Goal: Task Accomplishment & Management: Complete application form

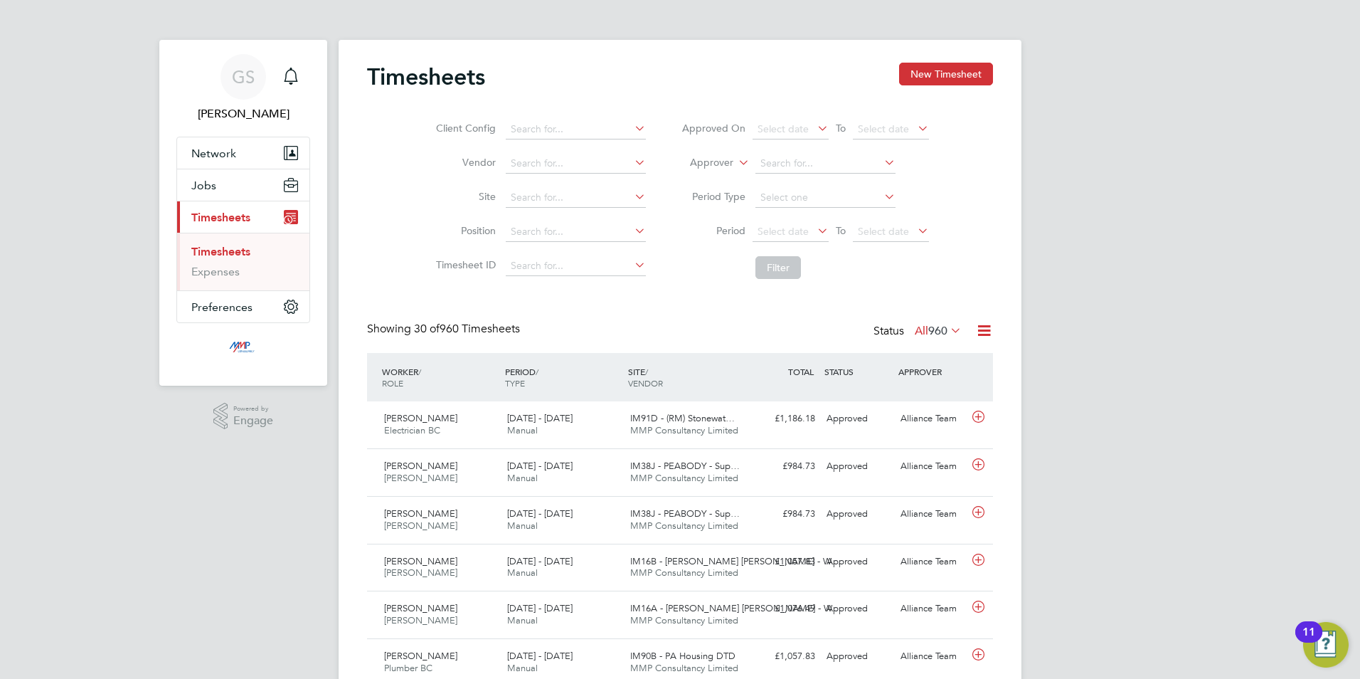
click at [891, 78] on div "Timesheets New Timesheet" at bounding box center [680, 84] width 626 height 43
click at [914, 69] on button "New Timesheet" at bounding box center [946, 74] width 94 height 23
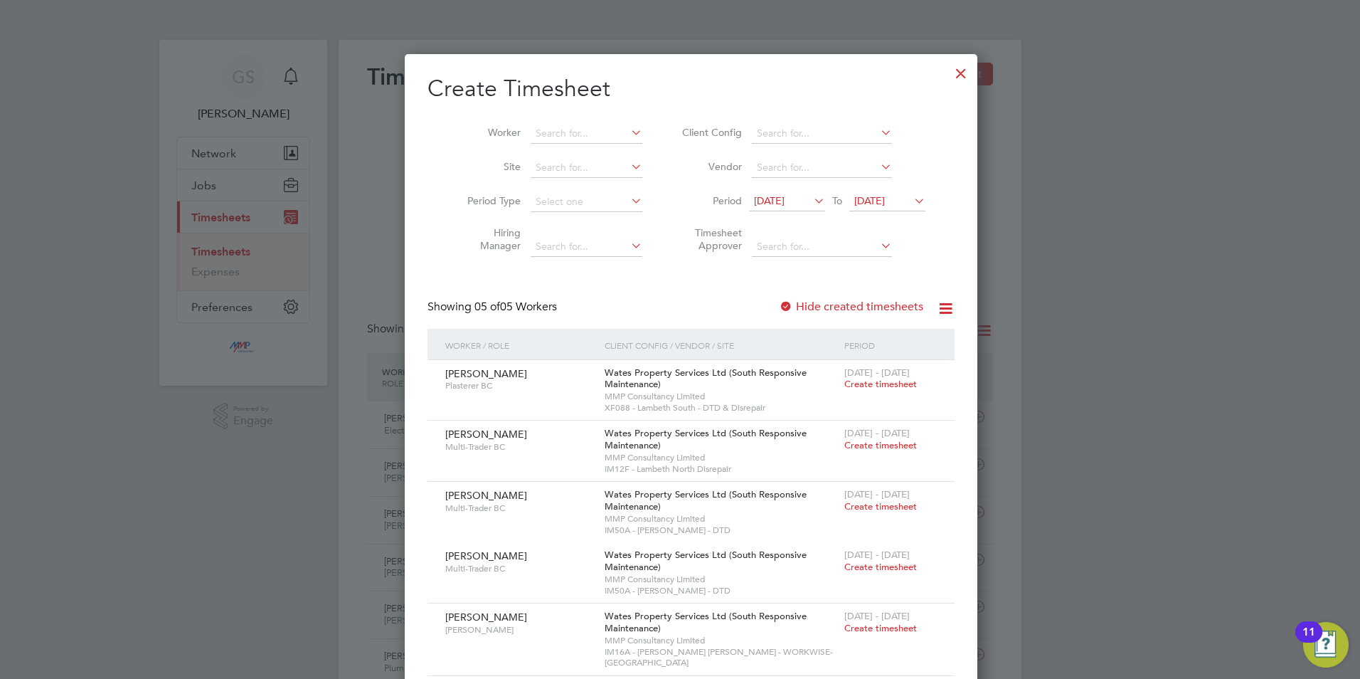
click at [948, 72] on div at bounding box center [961, 70] width 26 height 26
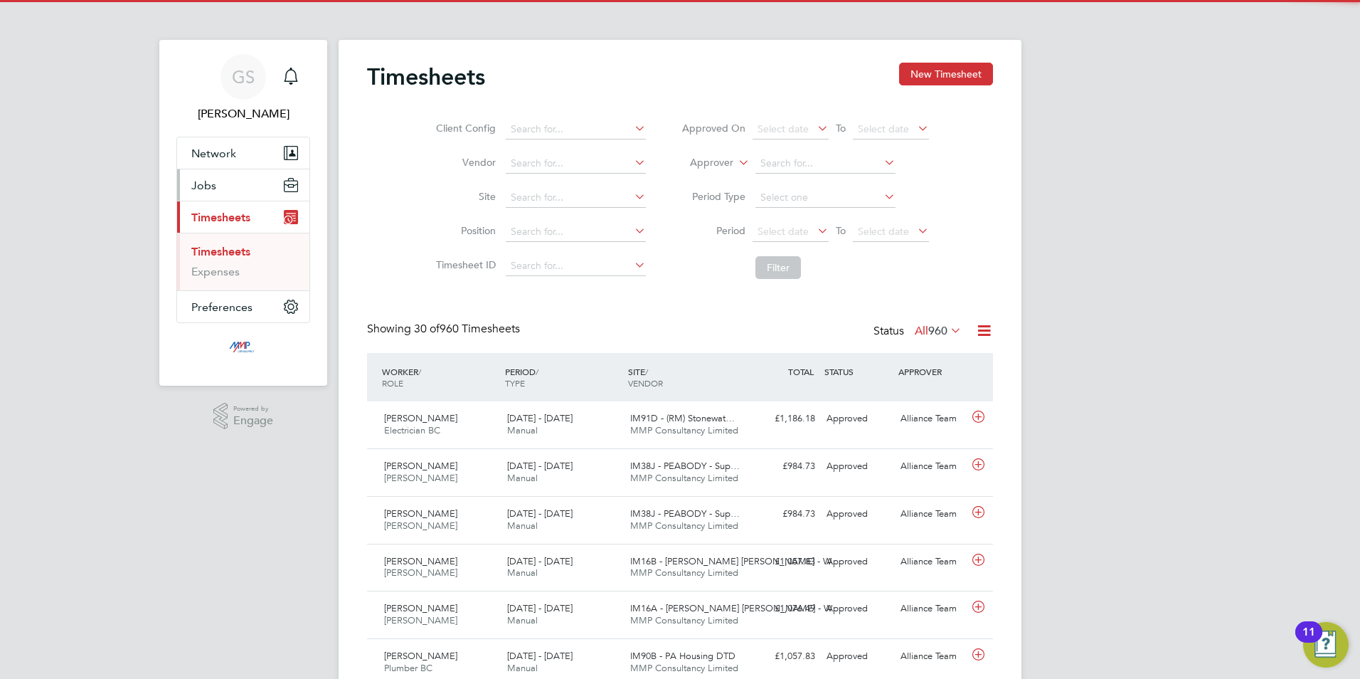
click at [212, 187] on span "Jobs" at bounding box center [203, 186] width 25 height 14
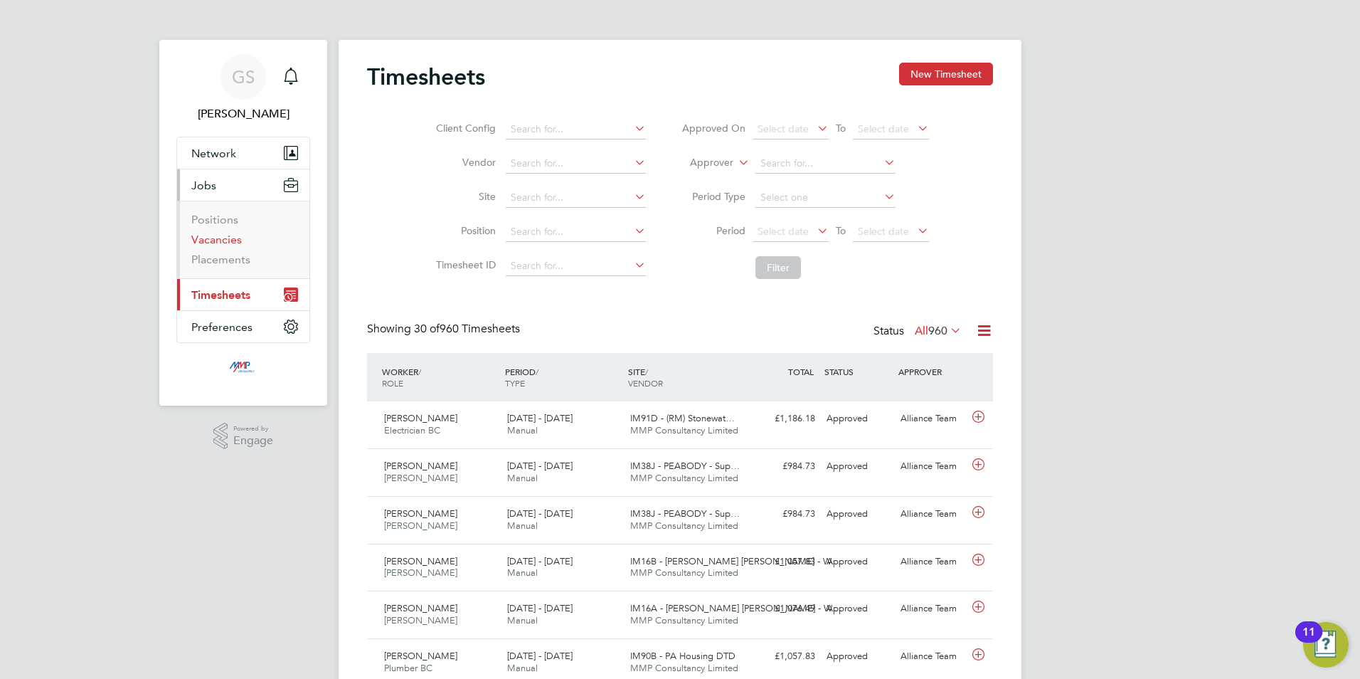
click at [218, 234] on link "Vacancies" at bounding box center [216, 240] width 51 height 14
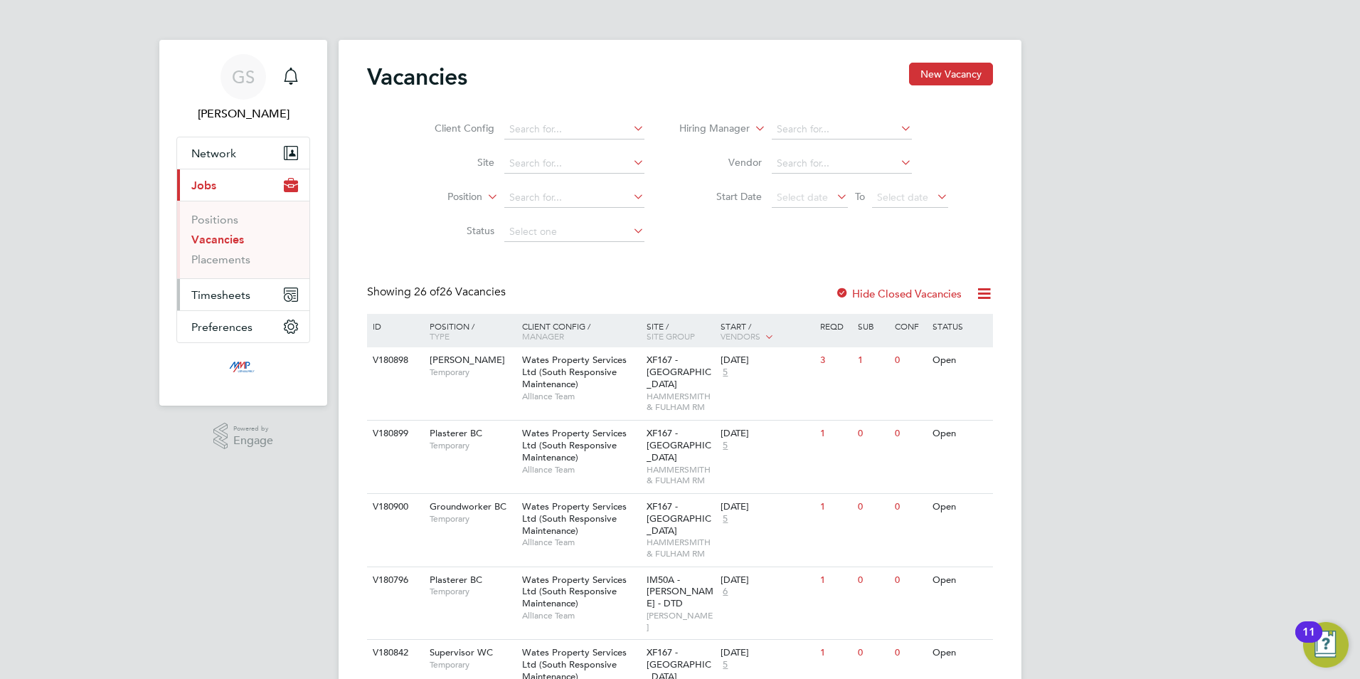
click at [226, 292] on span "Timesheets" at bounding box center [220, 295] width 59 height 14
click at [229, 251] on link "Timesheets" at bounding box center [220, 252] width 59 height 14
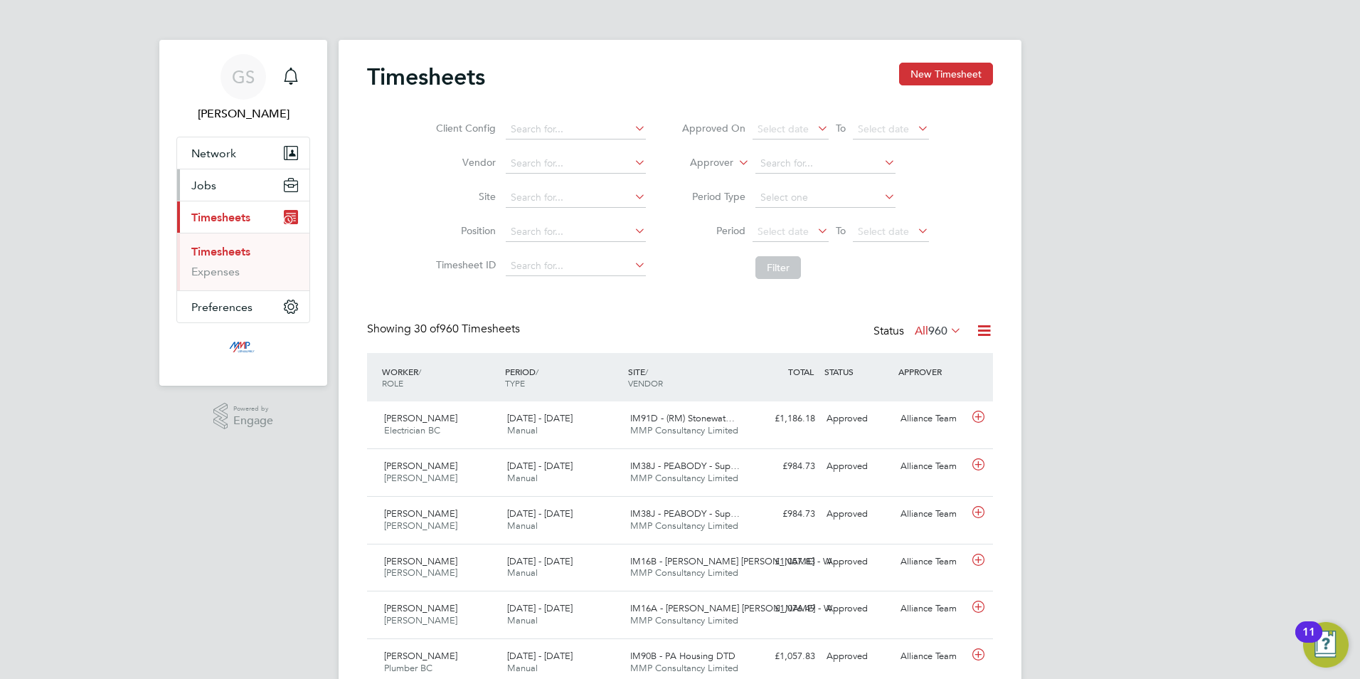
click at [237, 188] on button "Jobs" at bounding box center [243, 184] width 132 height 31
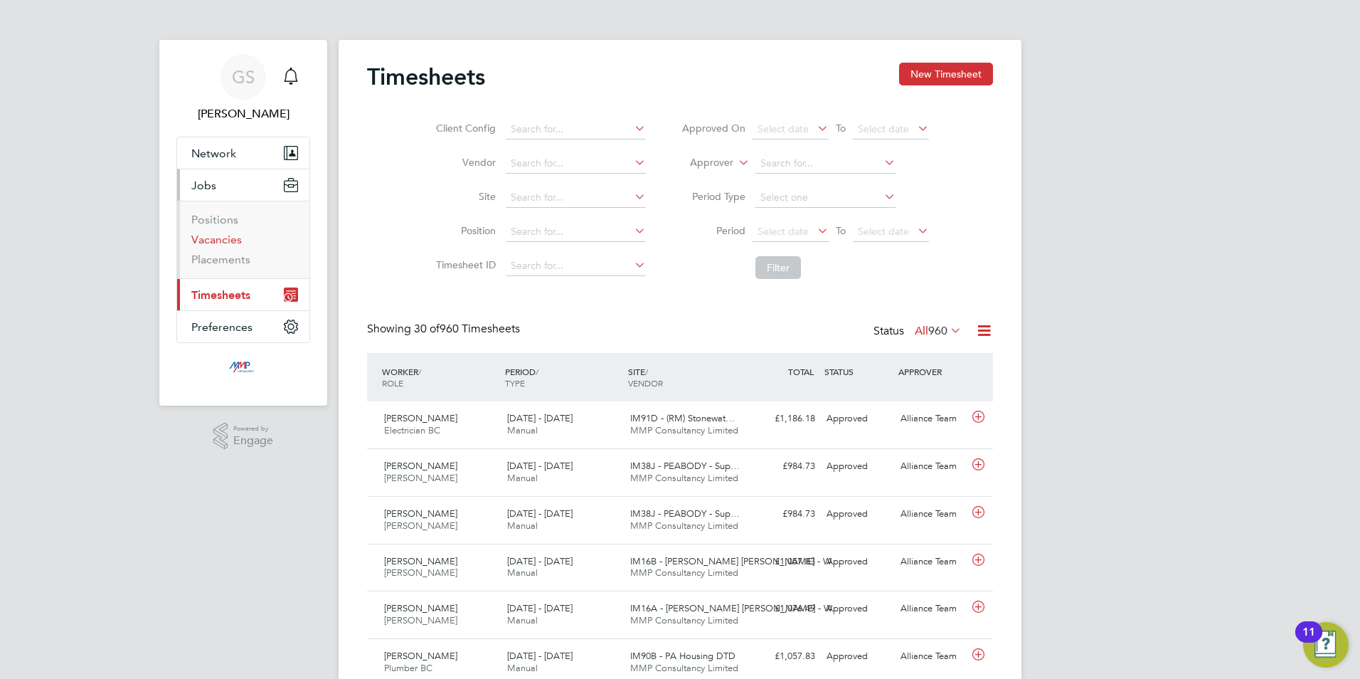
click at [232, 240] on link "Vacancies" at bounding box center [216, 240] width 51 height 14
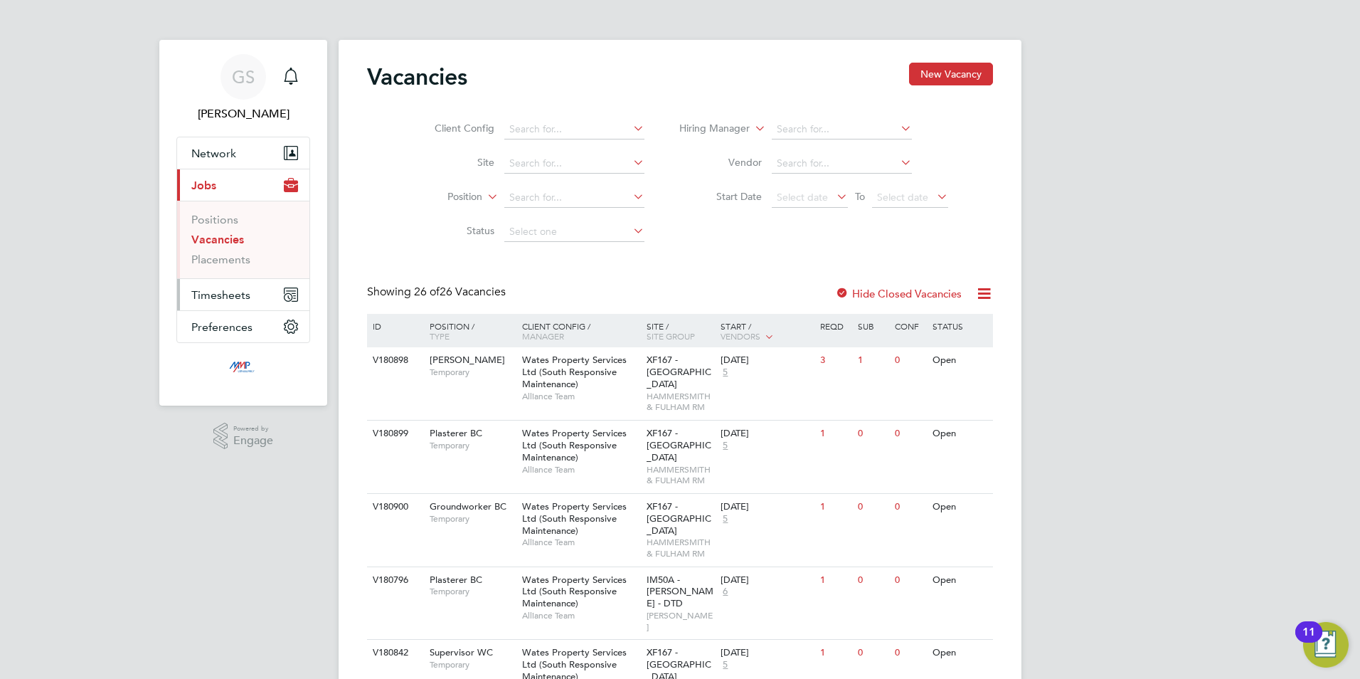
click at [240, 290] on span "Timesheets" at bounding box center [220, 295] width 59 height 14
click at [243, 253] on link "Timesheets" at bounding box center [220, 252] width 59 height 14
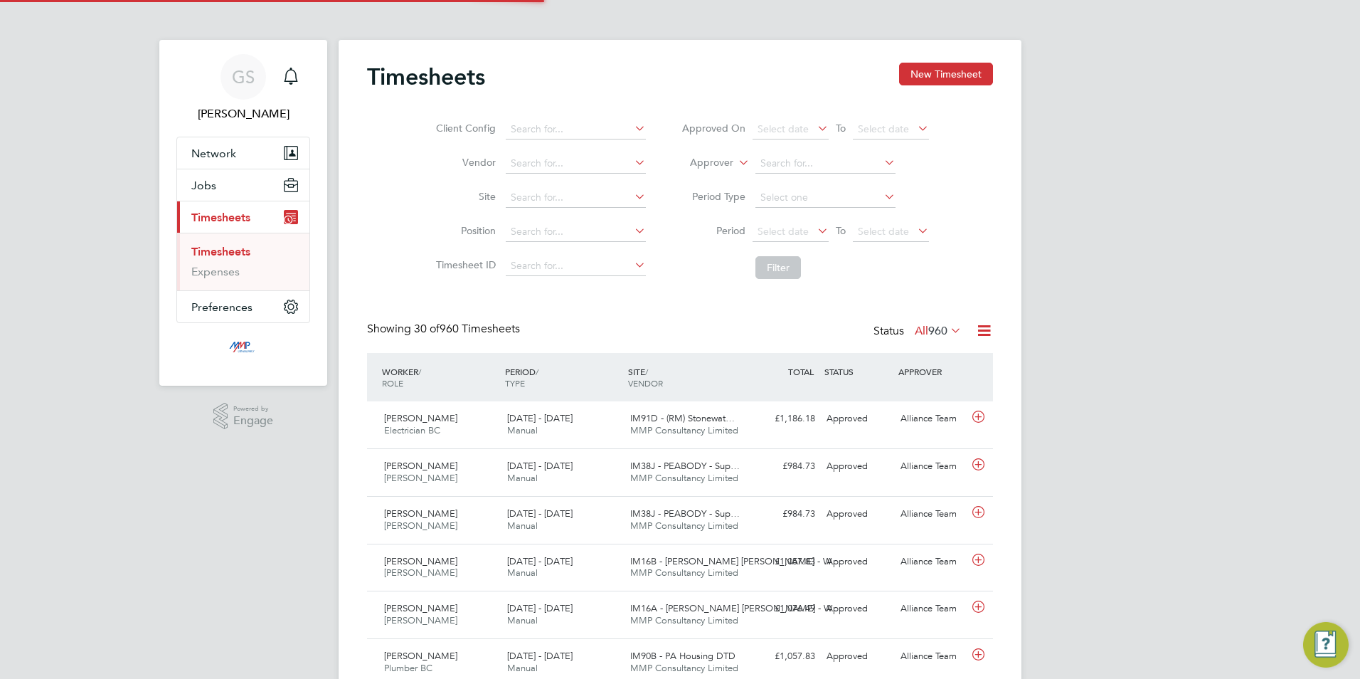
scroll to position [36, 124]
click at [906, 74] on button "New Timesheet" at bounding box center [946, 74] width 94 height 23
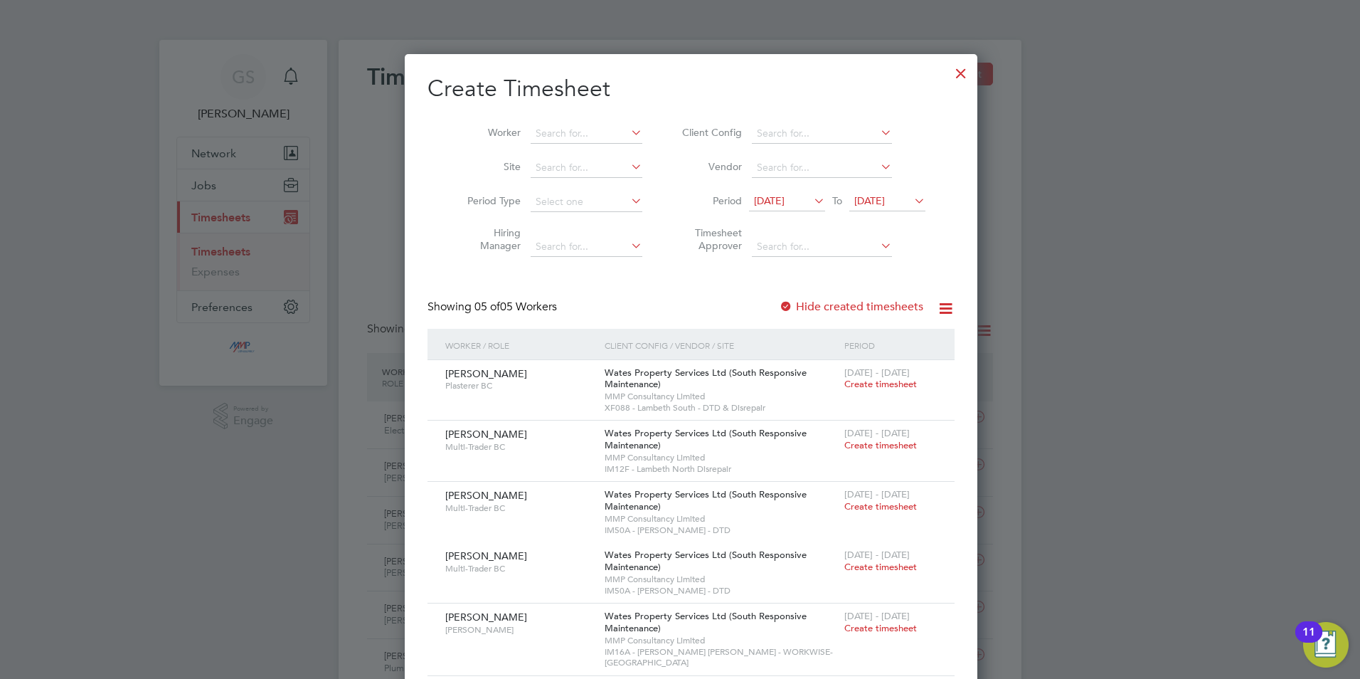
drag, startPoint x: 942, startPoint y: 73, endPoint x: 680, endPoint y: 674, distance: 656.4
click at [948, 73] on div at bounding box center [961, 70] width 26 height 26
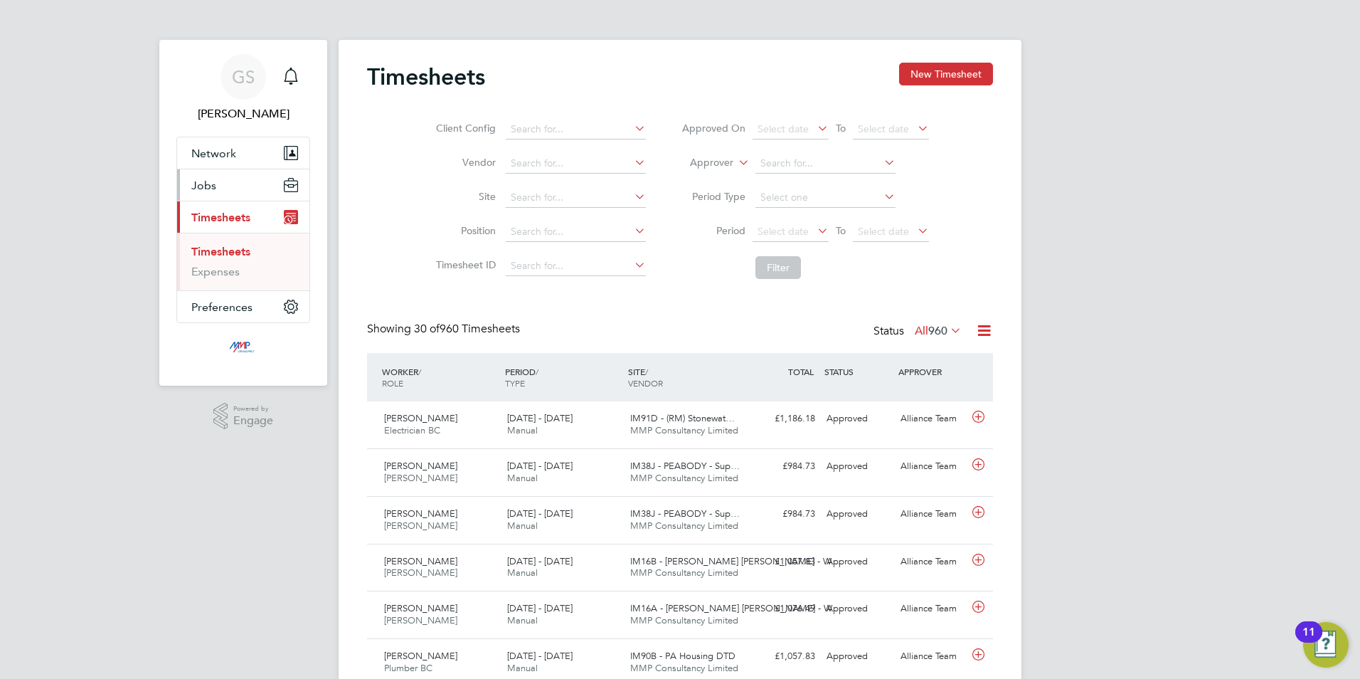
click at [226, 191] on button "Jobs" at bounding box center [243, 184] width 132 height 31
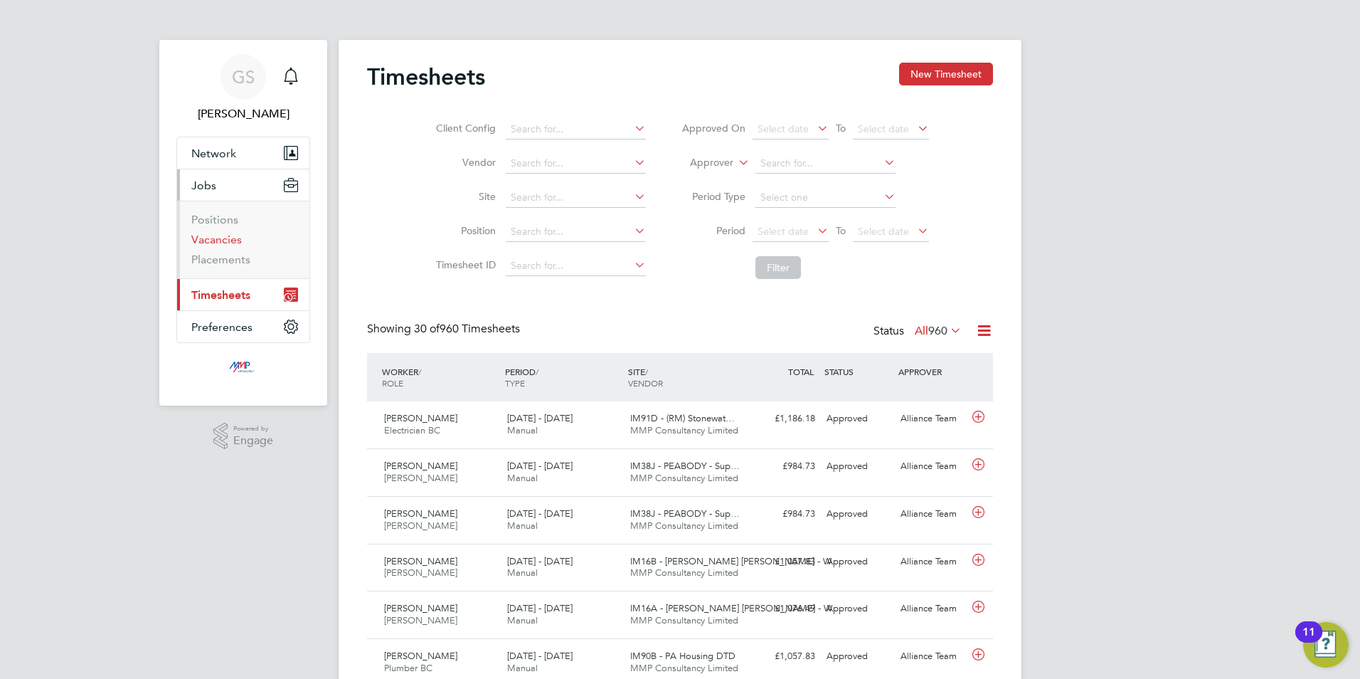
click at [226, 238] on link "Vacancies" at bounding box center [216, 240] width 51 height 14
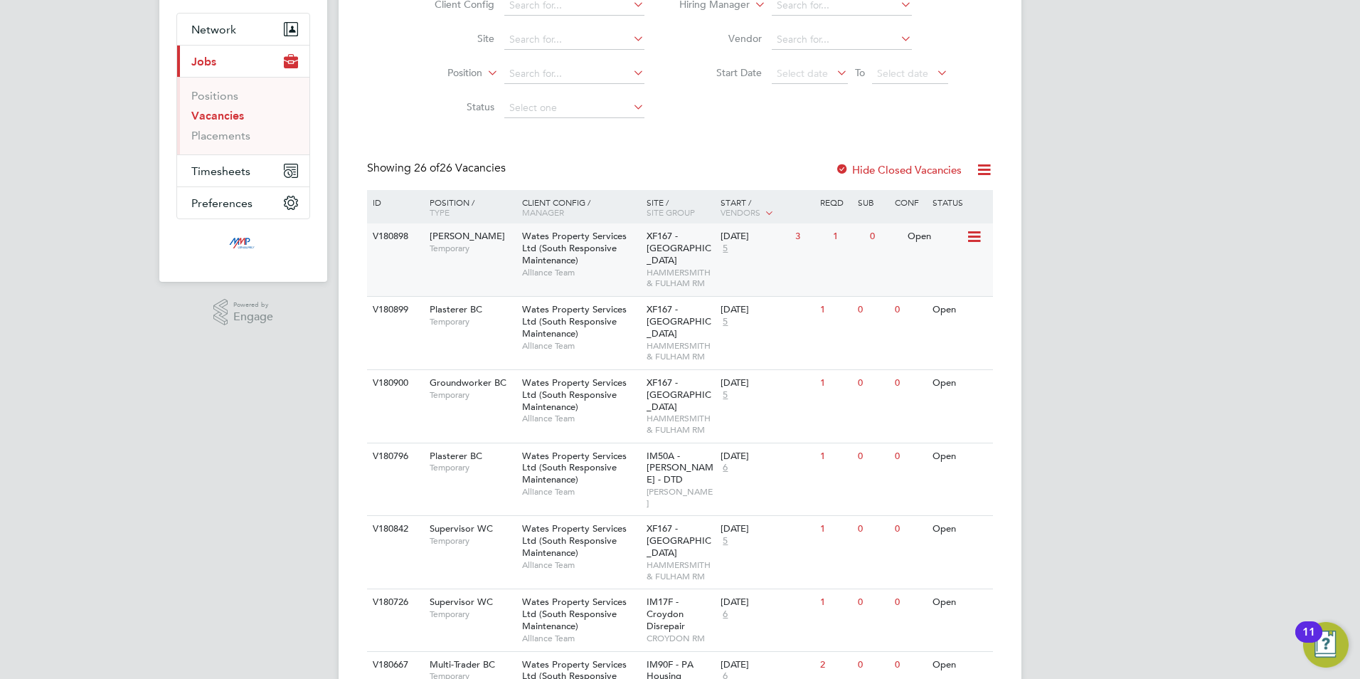
scroll to position [142, 0]
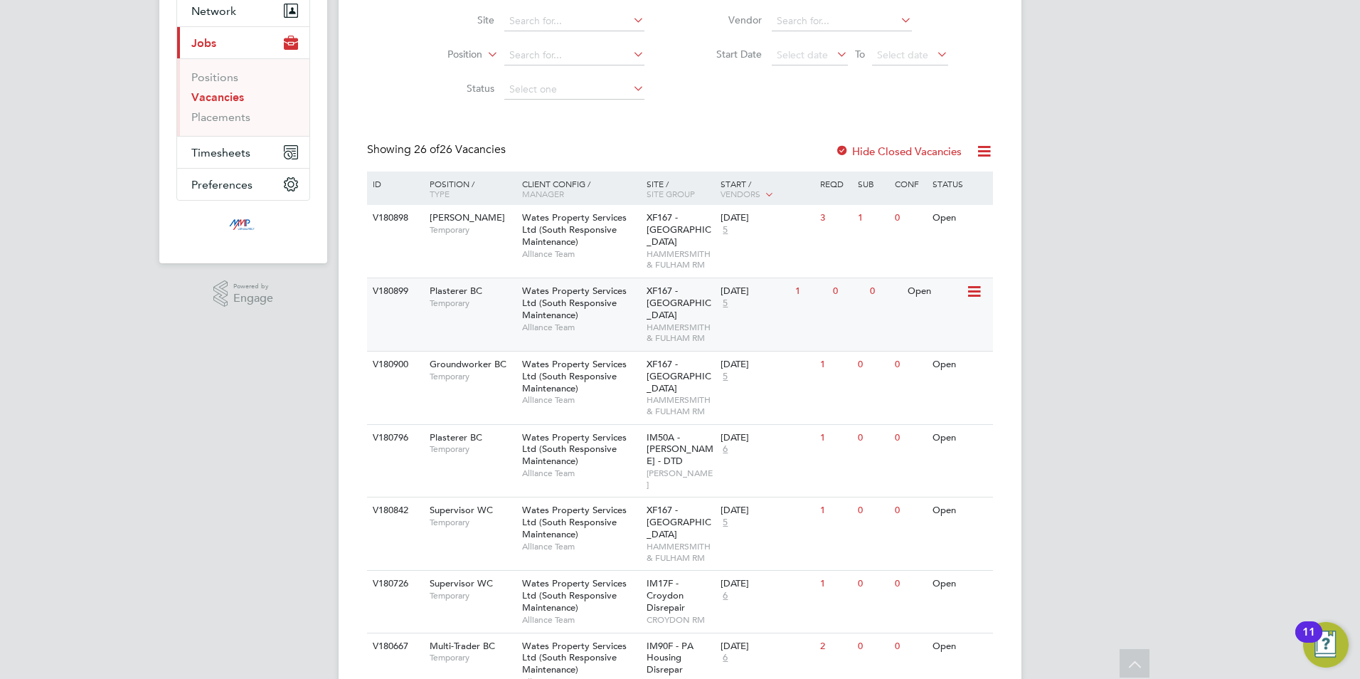
click at [691, 306] on span "XF167 - [GEOGRAPHIC_DATA]" at bounding box center [679, 303] width 65 height 36
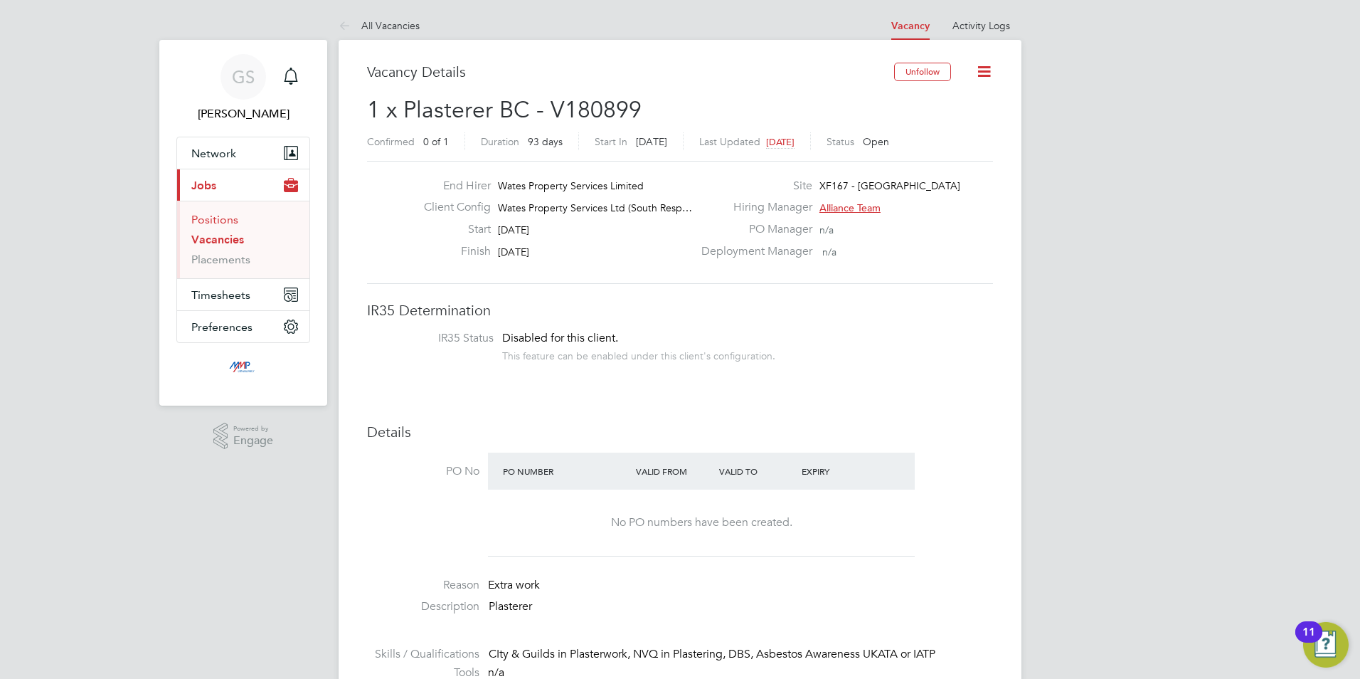
click at [206, 214] on link "Positions" at bounding box center [214, 220] width 47 height 14
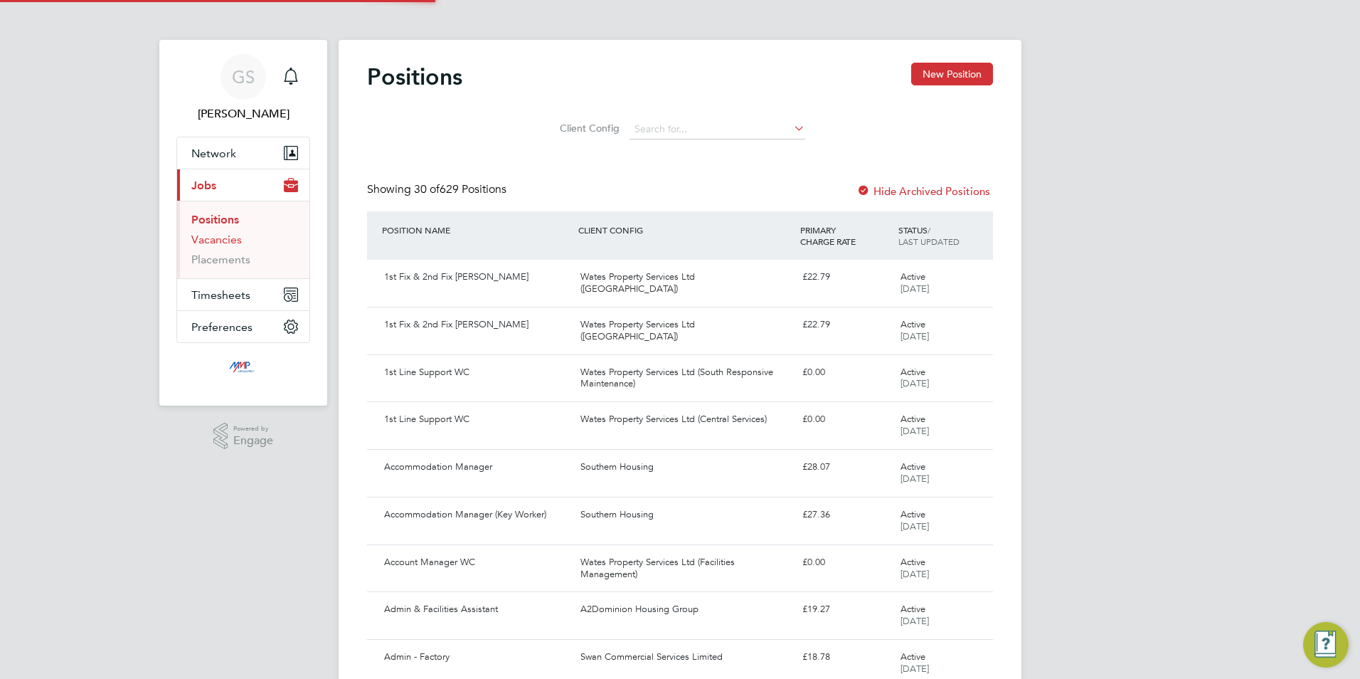
click at [222, 233] on link "Vacancies" at bounding box center [216, 240] width 51 height 14
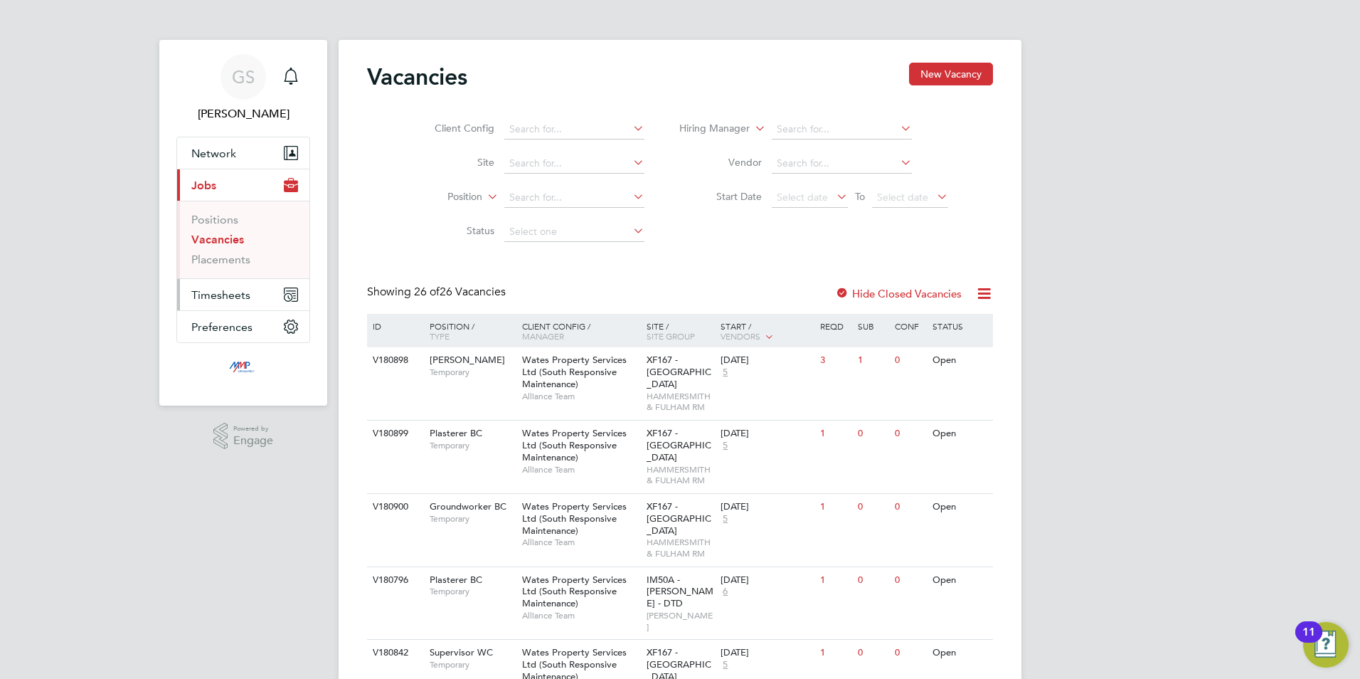
click at [237, 286] on button "Timesheets" at bounding box center [243, 294] width 132 height 31
click at [230, 256] on link "Timesheets" at bounding box center [220, 252] width 59 height 14
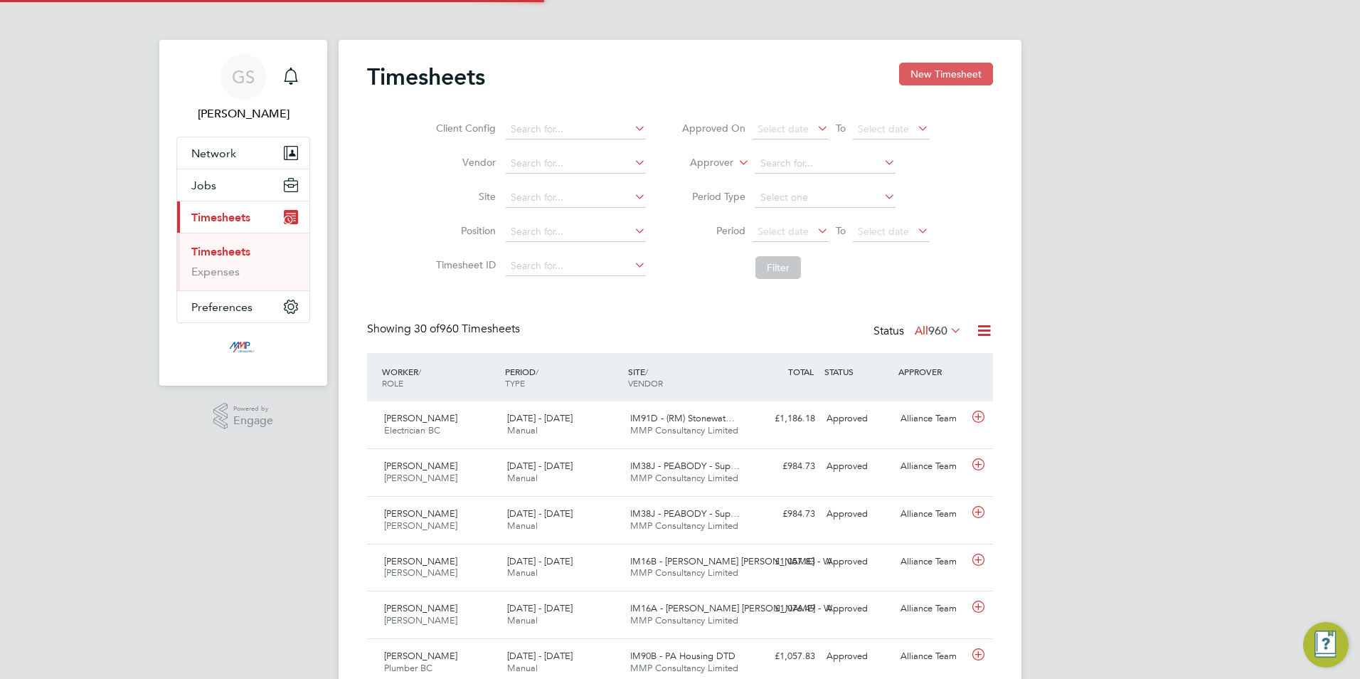
scroll to position [36, 124]
click at [963, 74] on button "New Timesheet" at bounding box center [946, 74] width 94 height 23
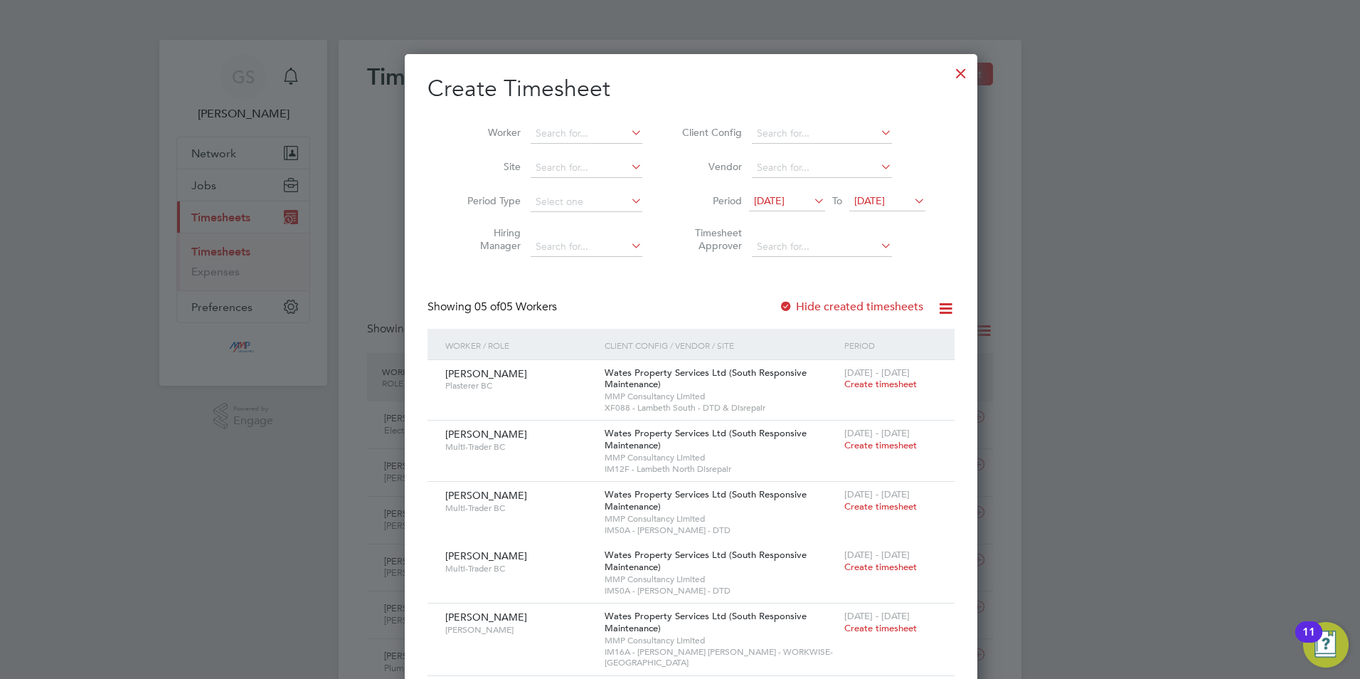
click at [948, 77] on div at bounding box center [961, 70] width 26 height 26
